Goal: Find specific page/section: Find specific page/section

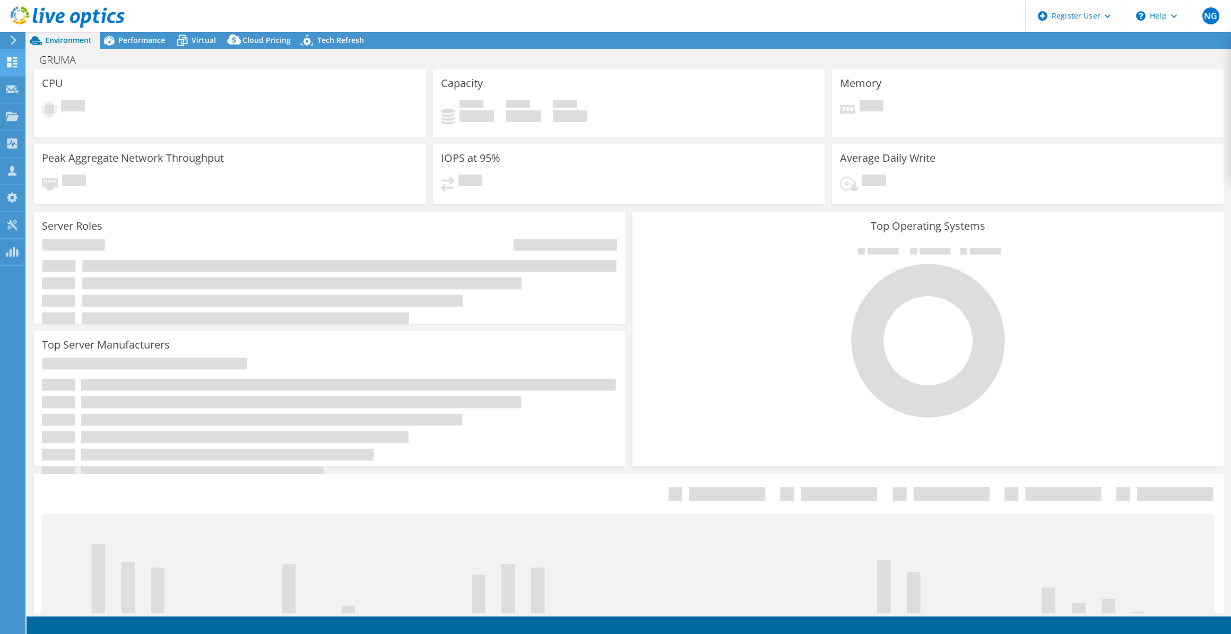
select select "USWest"
select select "USD"
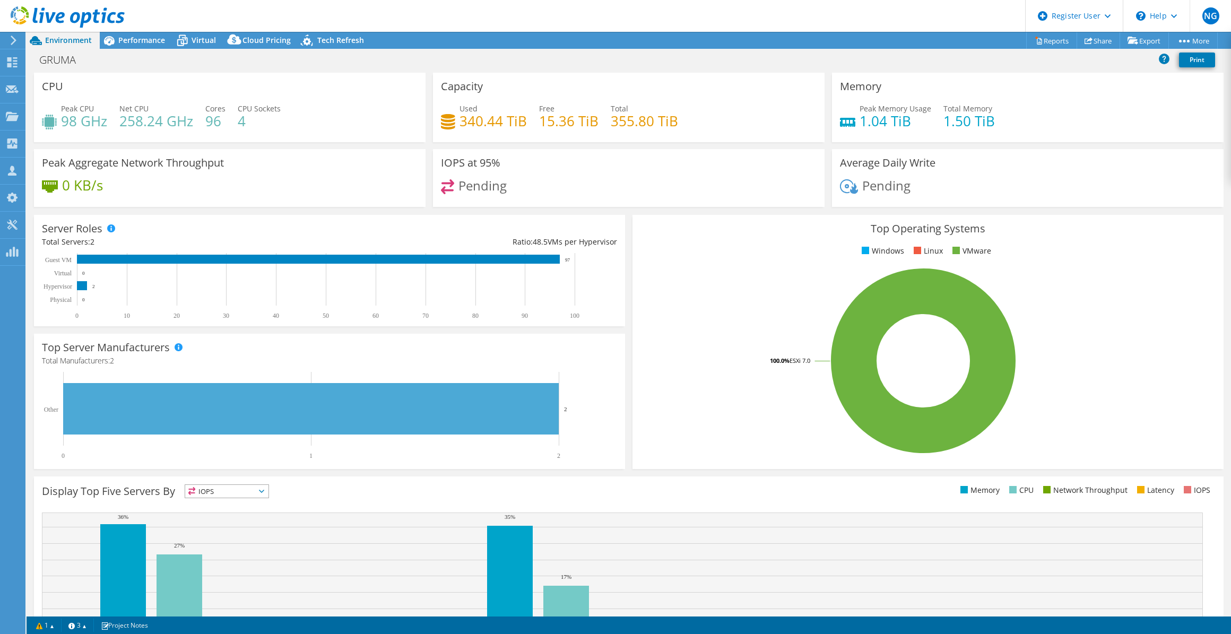
click at [9, 37] on div at bounding box center [12, 41] width 12 height 10
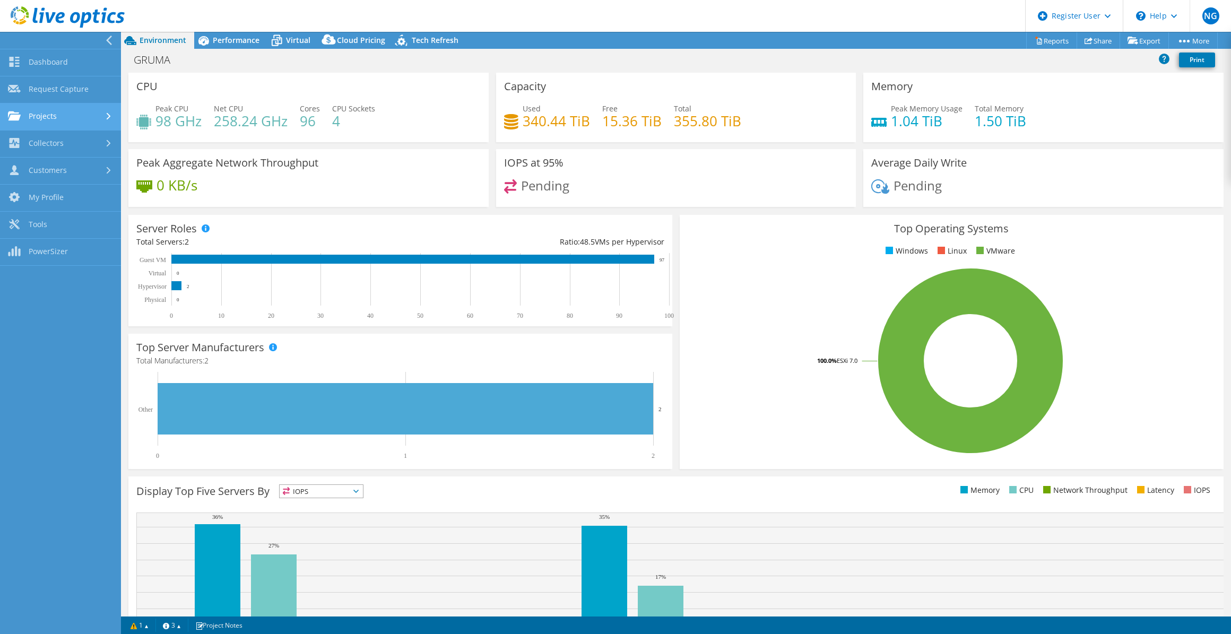
click at [37, 111] on link "Projects" at bounding box center [60, 116] width 121 height 27
click at [53, 151] on link "Search Projects" at bounding box center [60, 144] width 121 height 27
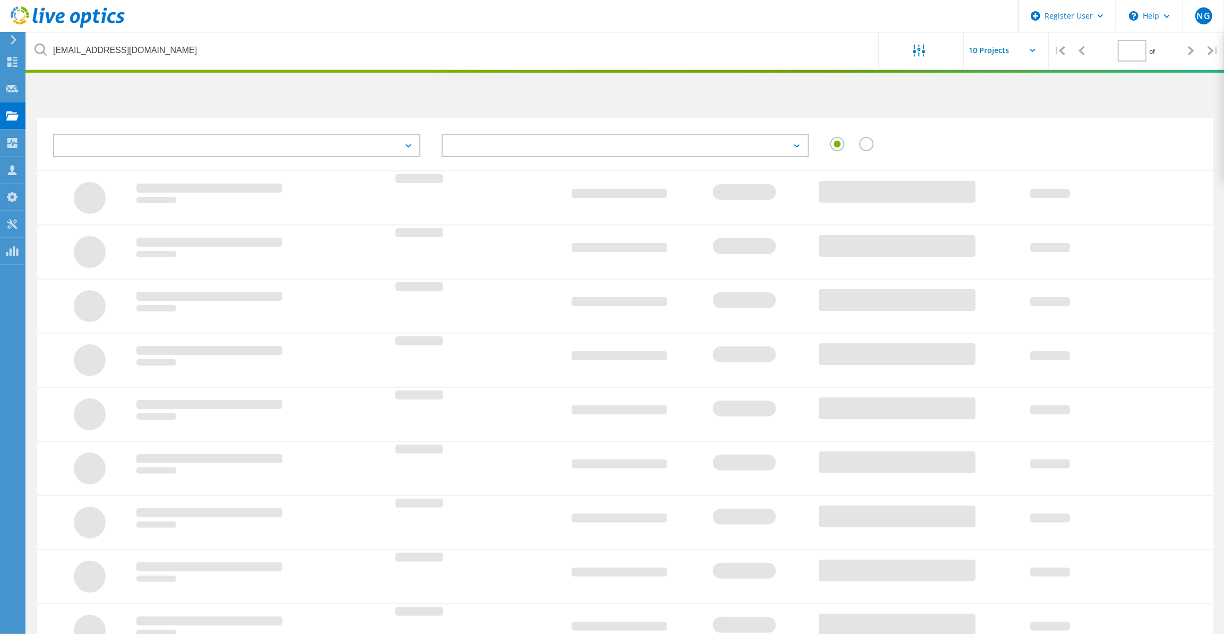
type input "1"
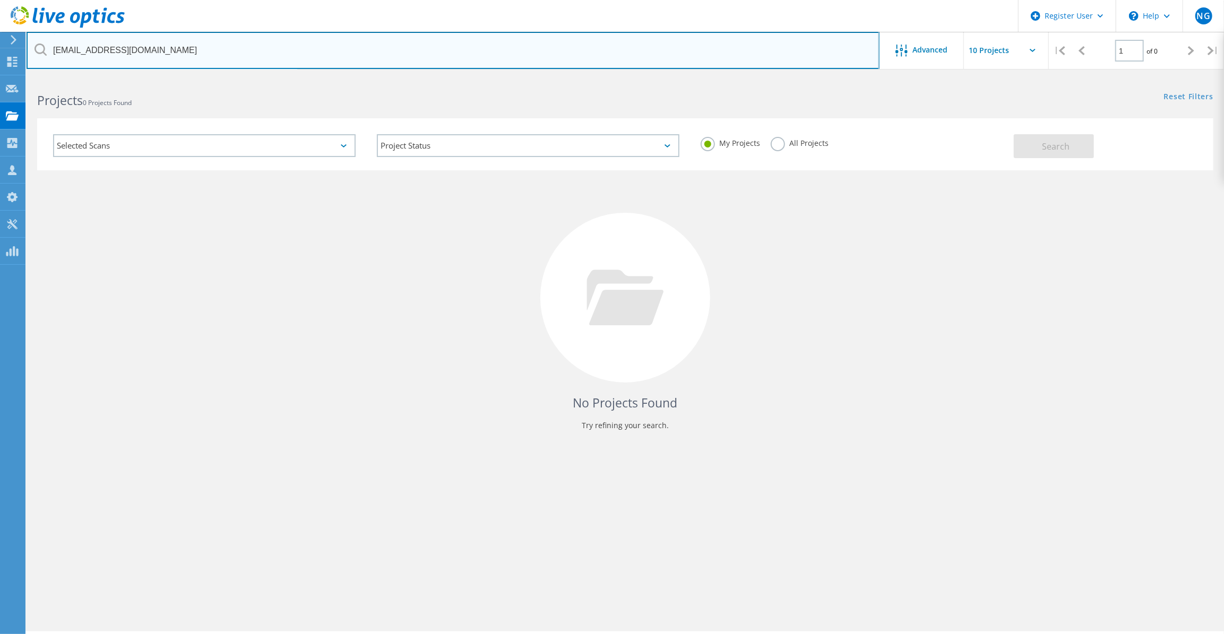
drag, startPoint x: 237, startPoint y: 56, endPoint x: 38, endPoint y: 56, distance: 199.0
click at [38, 56] on input "rfarrey@communitybankgalena.com" at bounding box center [453, 50] width 853 height 37
type input "ottumwa"
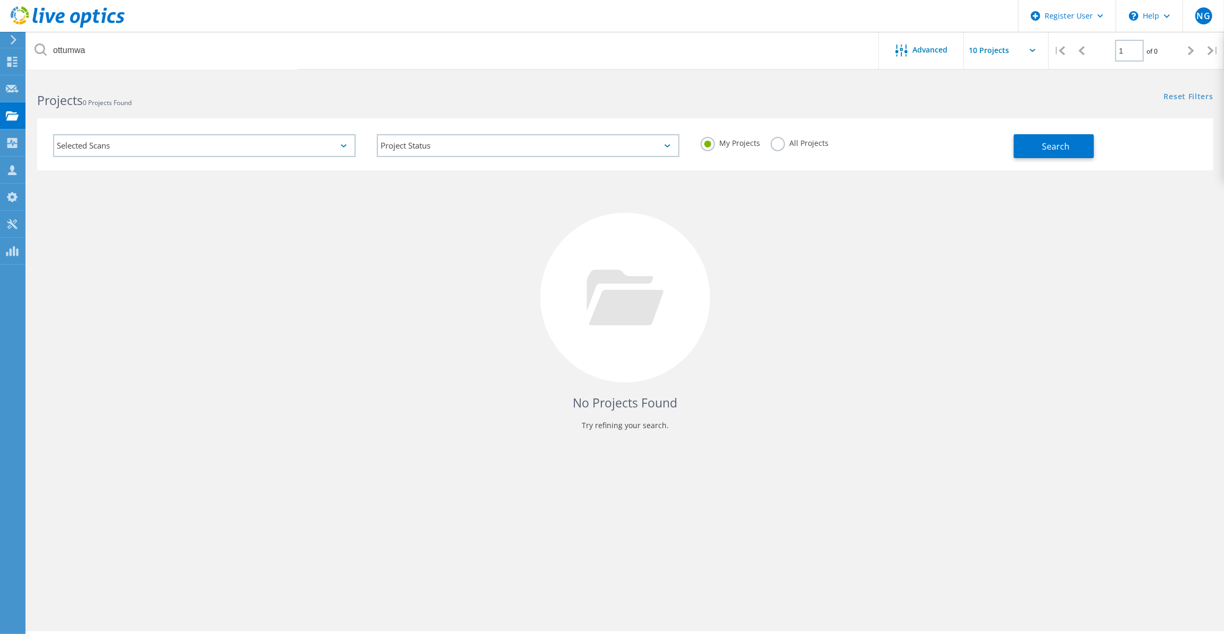
drag, startPoint x: 826, startPoint y: 142, endPoint x: 838, endPoint y: 143, distance: 12.3
click at [825, 142] on label "All Projects" at bounding box center [799, 142] width 58 height 10
click at [0, 0] on input "All Projects" at bounding box center [0, 0] width 0 height 0
drag, startPoint x: 1008, startPoint y: 145, endPoint x: 1015, endPoint y: 145, distance: 6.4
click at [1010, 145] on div "My Projects All Projects" at bounding box center [852, 143] width 324 height 39
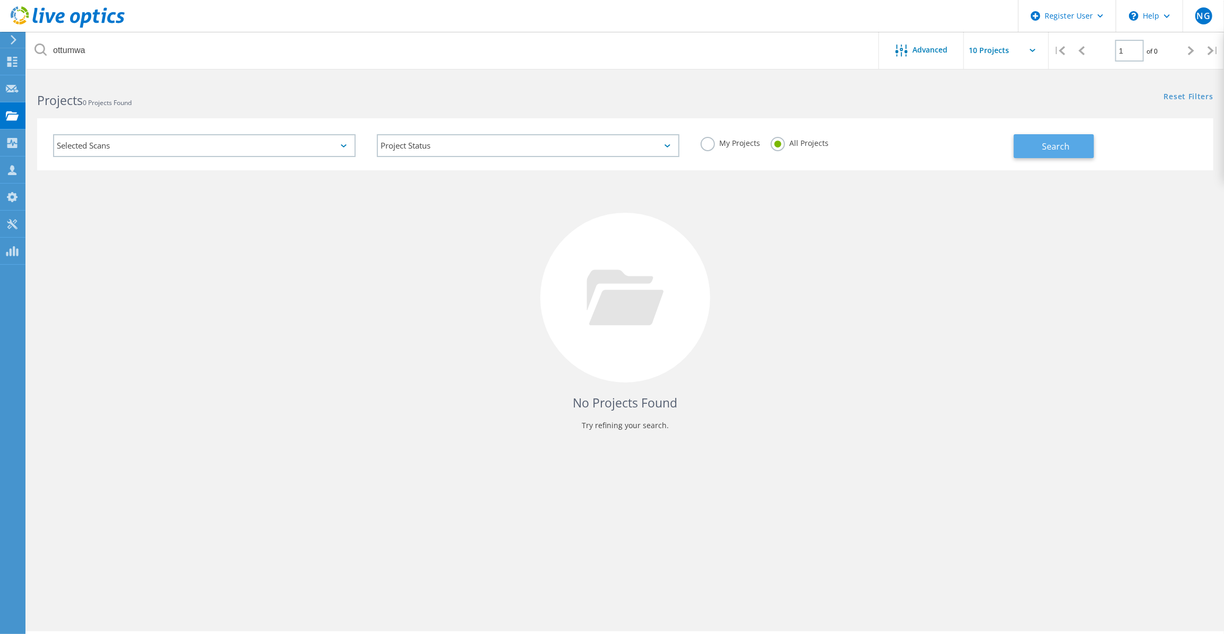
click at [1018, 143] on button "Search" at bounding box center [1054, 146] width 80 height 24
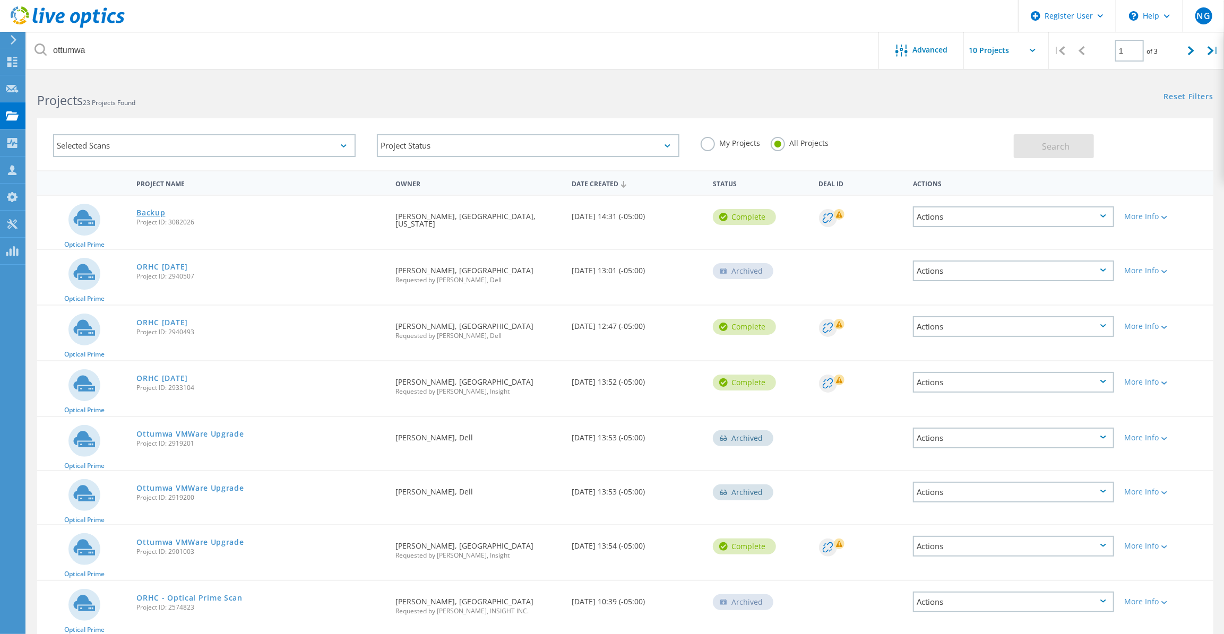
click at [160, 212] on link "Backup" at bounding box center [150, 212] width 29 height 7
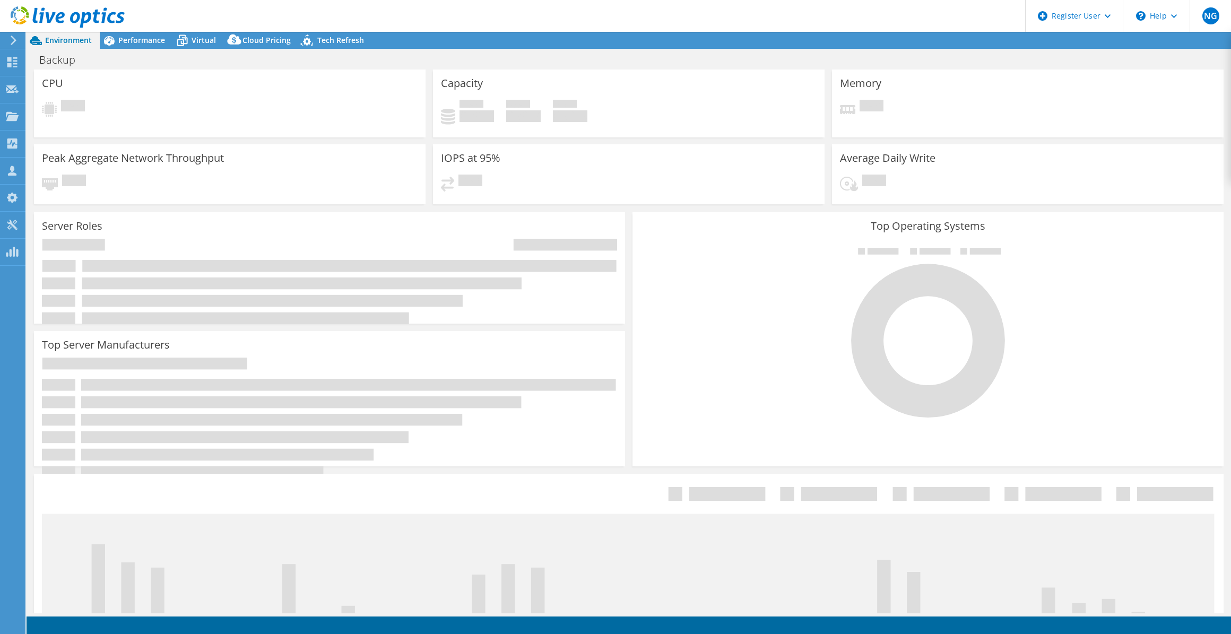
select select "USD"
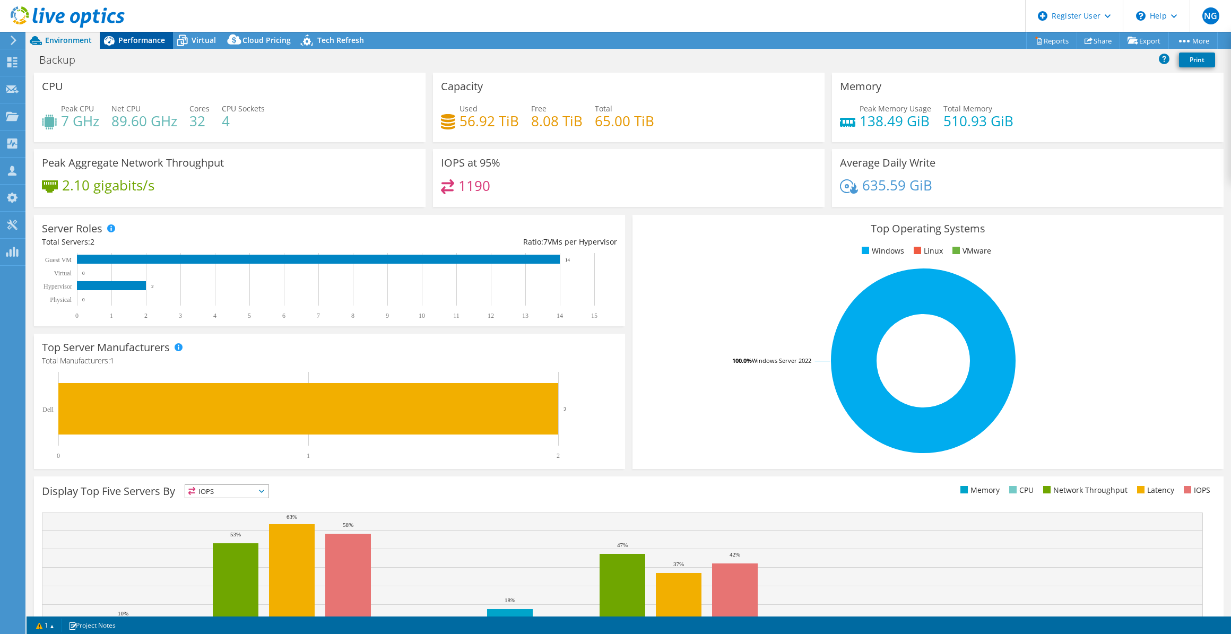
click at [151, 39] on span "Performance" at bounding box center [141, 40] width 47 height 10
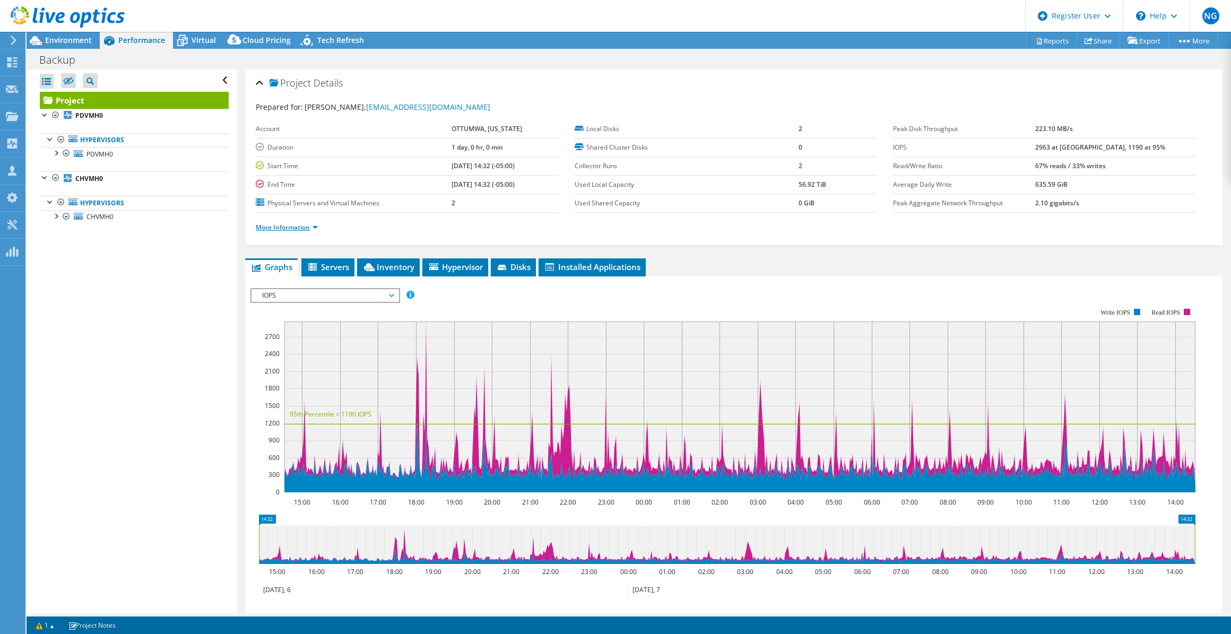
click at [292, 226] on link "More Information" at bounding box center [287, 227] width 62 height 9
